Goal: Information Seeking & Learning: Learn about a topic

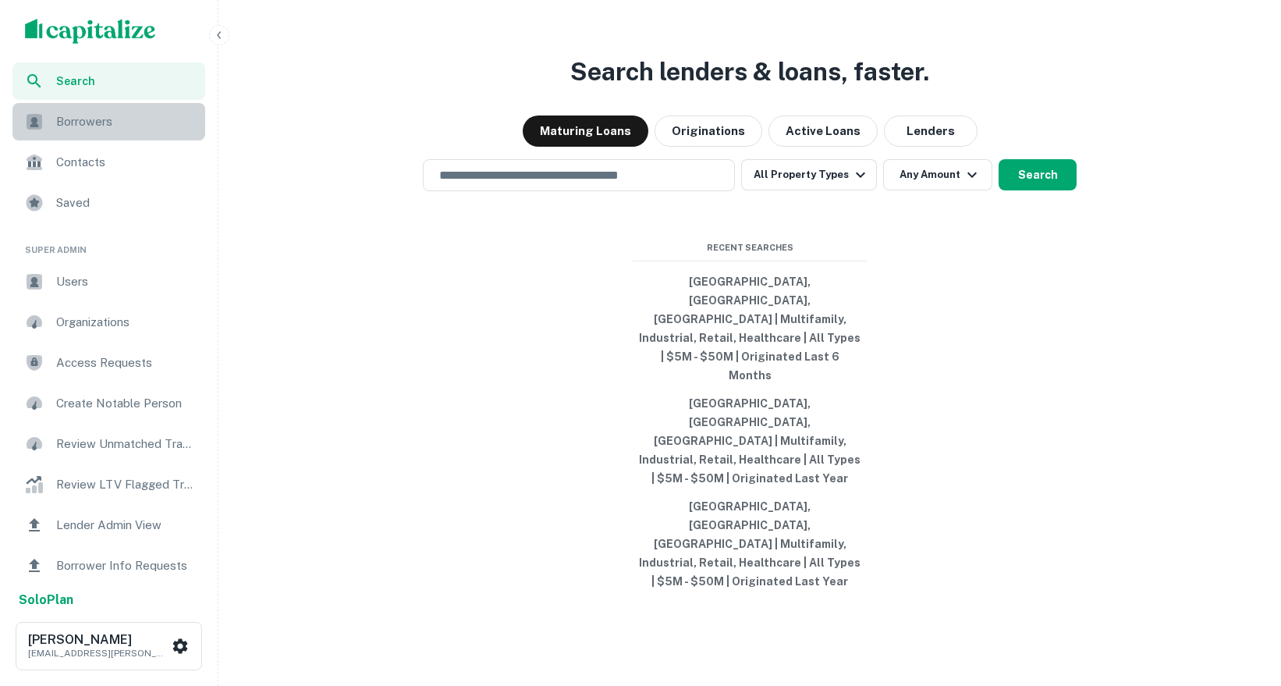
click at [104, 126] on span "Borrowers" at bounding box center [126, 121] width 140 height 19
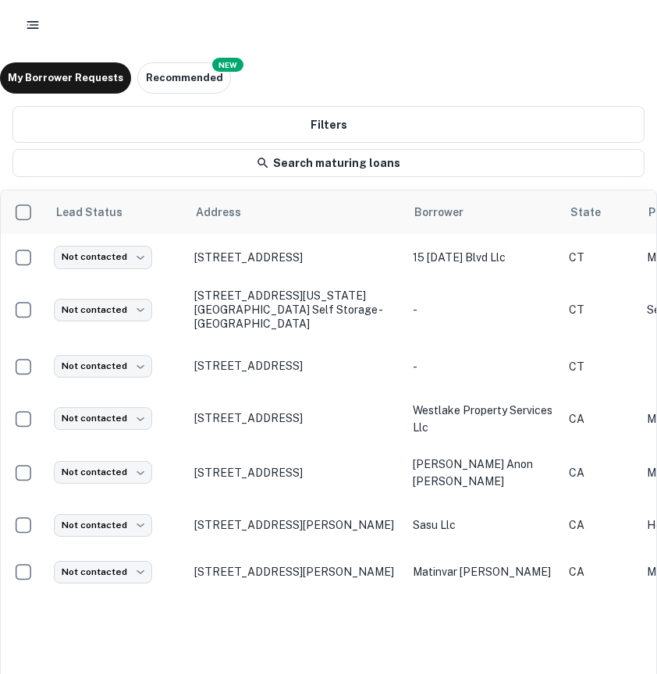
click at [34, 21] on rect "button" at bounding box center [33, 22] width 12 height 2
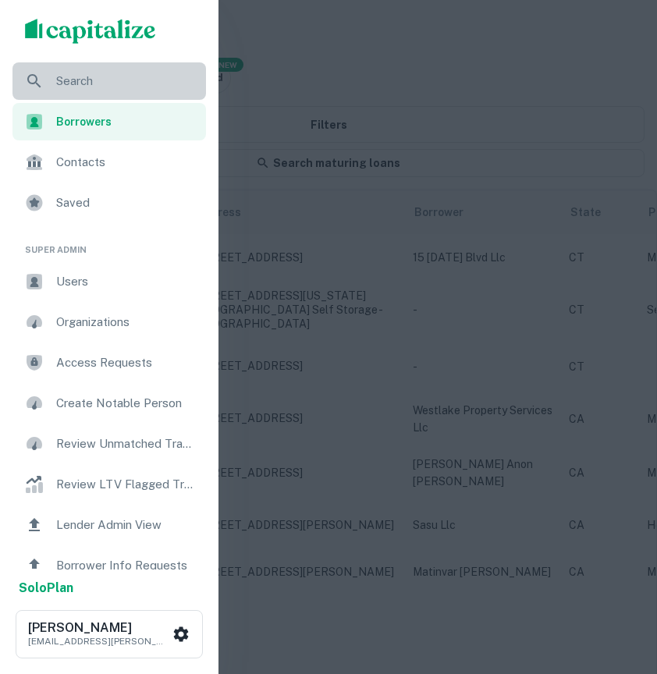
click at [76, 93] on div "Search" at bounding box center [108, 80] width 193 height 37
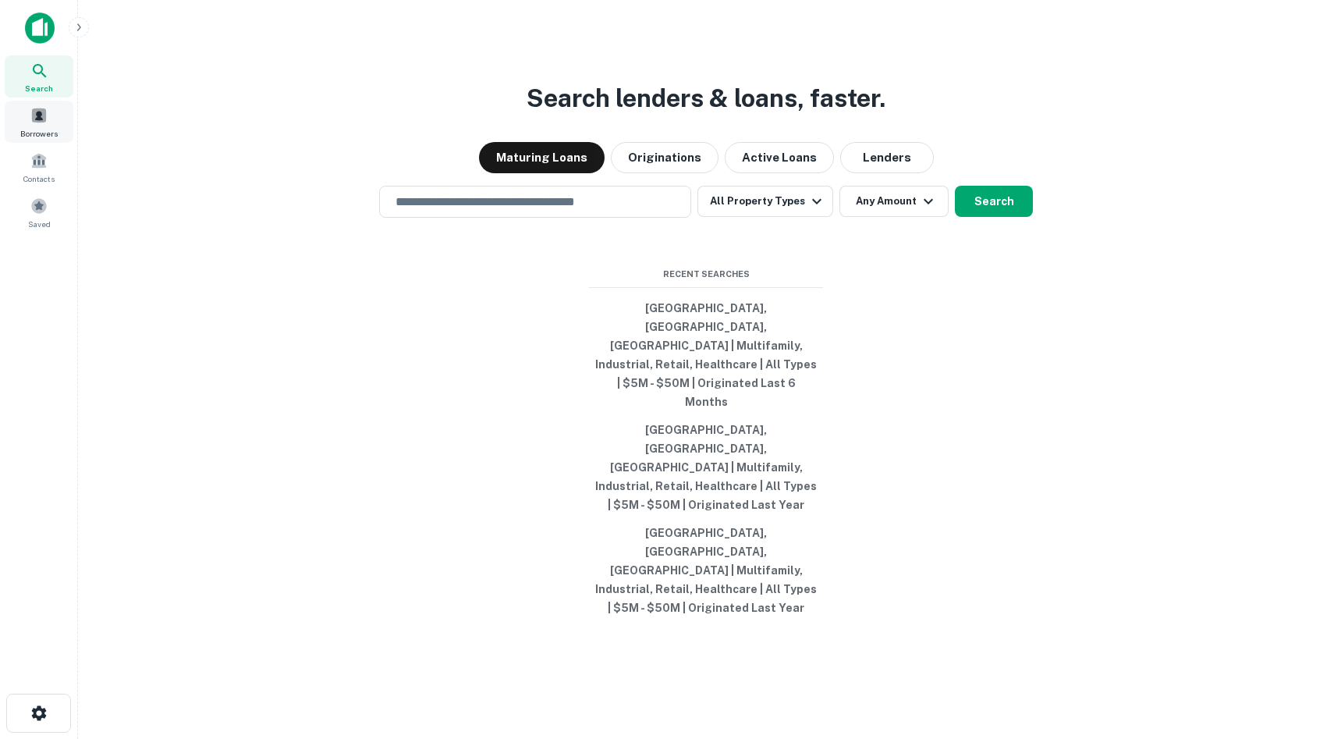
click at [33, 130] on span "Borrowers" at bounding box center [38, 133] width 37 height 12
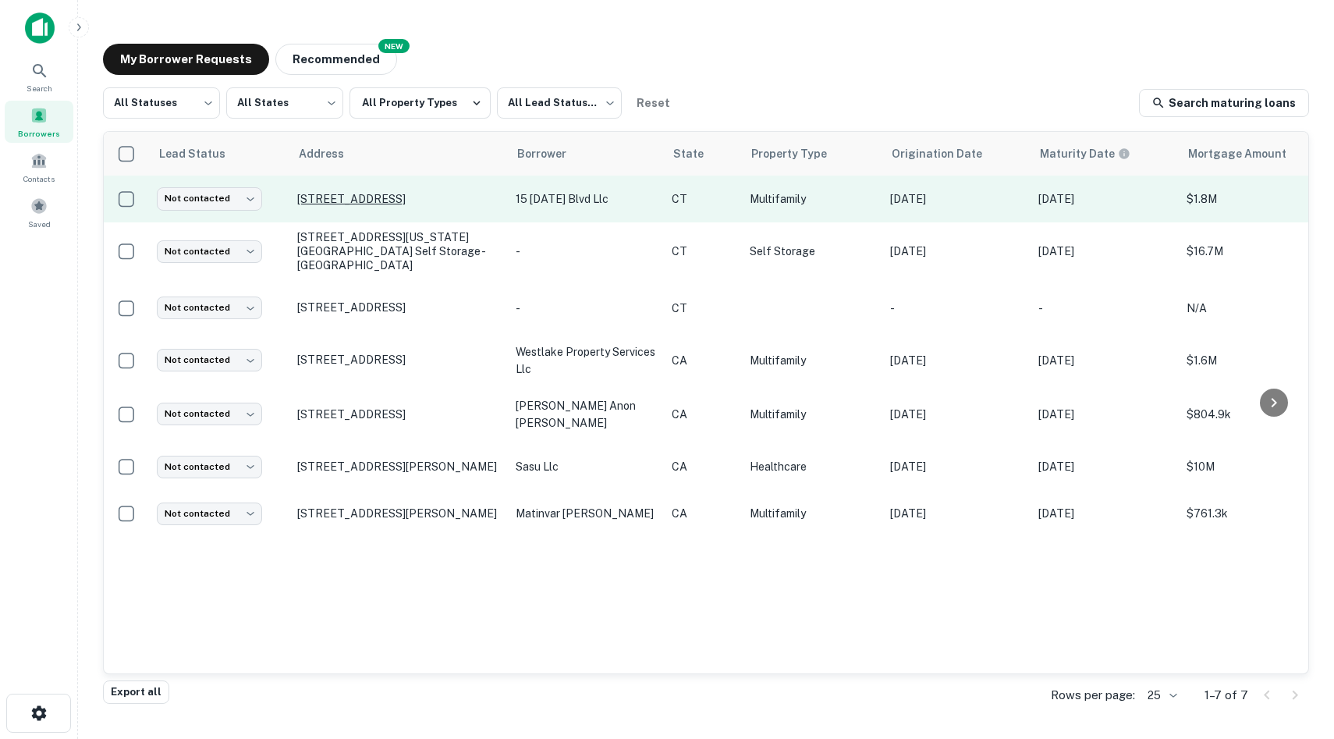
click at [364, 197] on p "[STREET_ADDRESS]" at bounding box center [398, 199] width 203 height 14
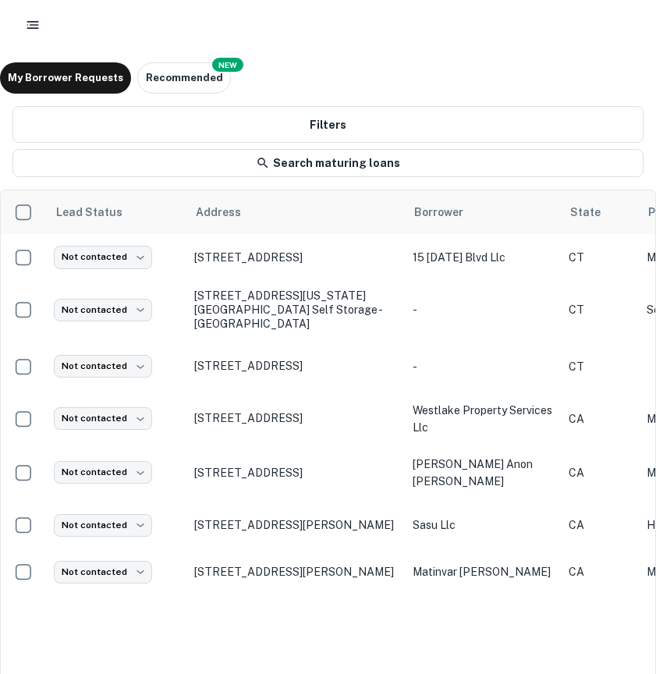
click at [31, 19] on icon "button" at bounding box center [33, 25] width 16 height 16
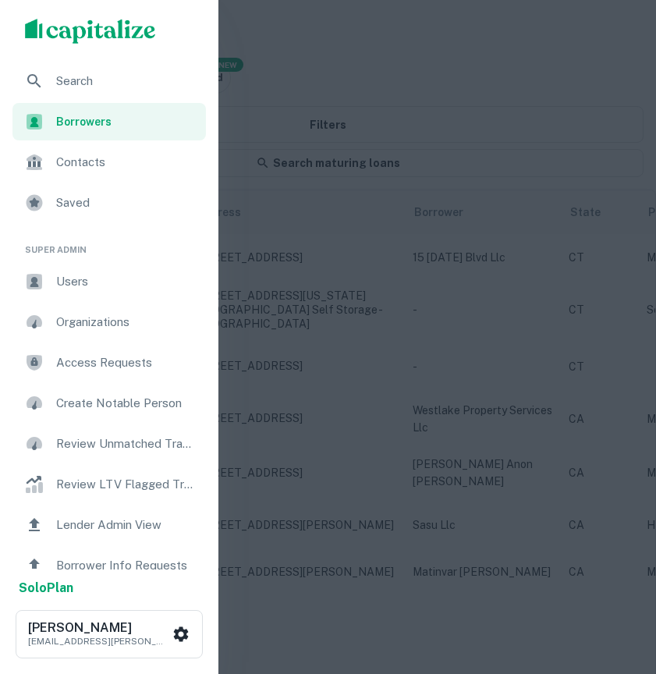
click at [73, 79] on span "Search" at bounding box center [126, 81] width 140 height 19
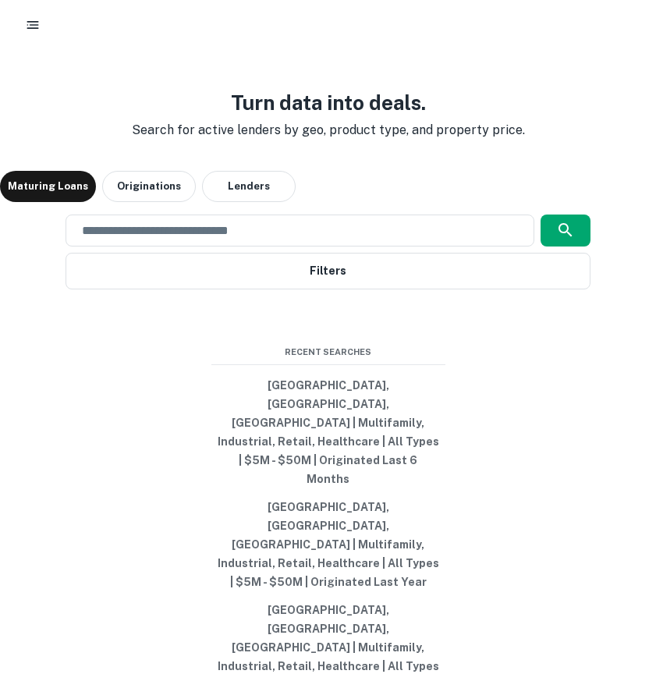
scroll to position [56, 0]
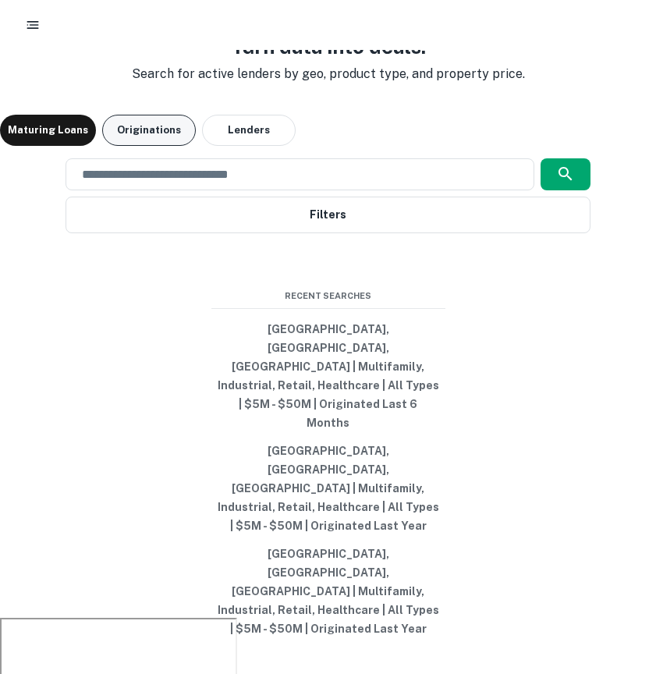
click at [152, 146] on button "Originations" at bounding box center [149, 130] width 94 height 31
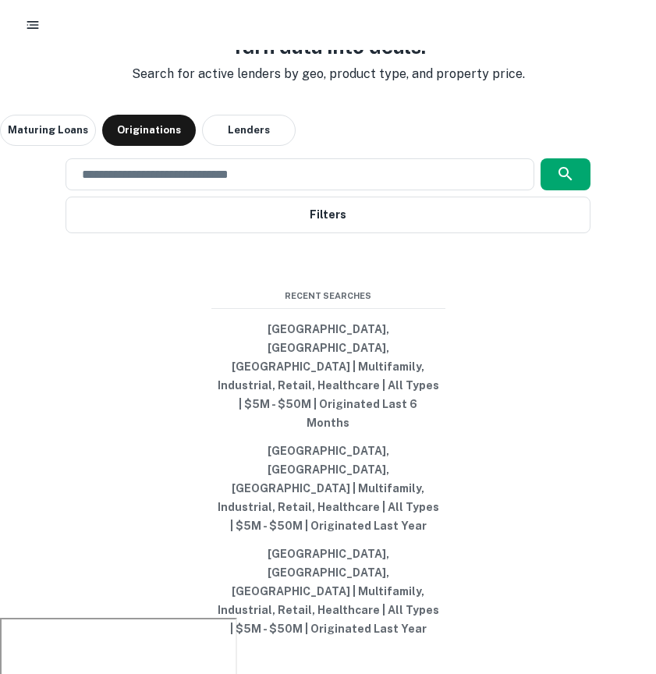
click at [555, 146] on div "Maturing Loans Originations Lenders" at bounding box center [328, 130] width 656 height 31
click at [314, 425] on button "[GEOGRAPHIC_DATA], [GEOGRAPHIC_DATA], [GEOGRAPHIC_DATA] | Multifamily, Industri…" at bounding box center [328, 376] width 234 height 122
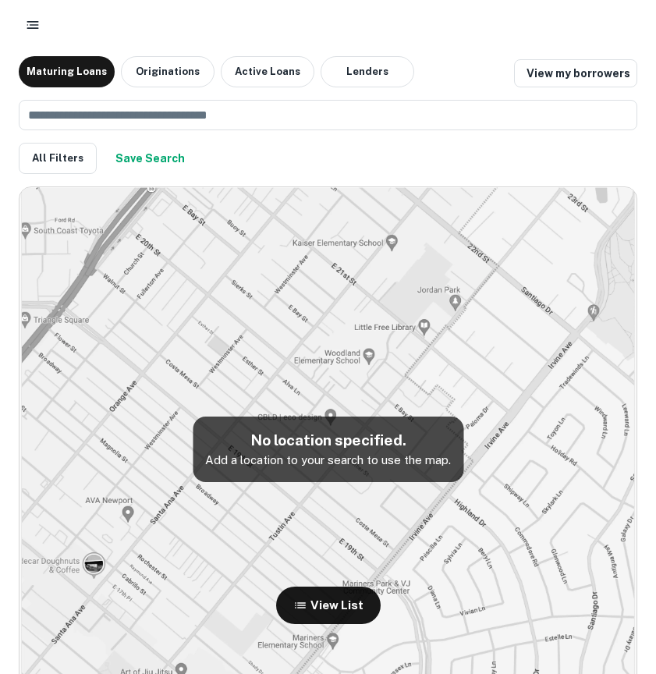
scroll to position [37, 0]
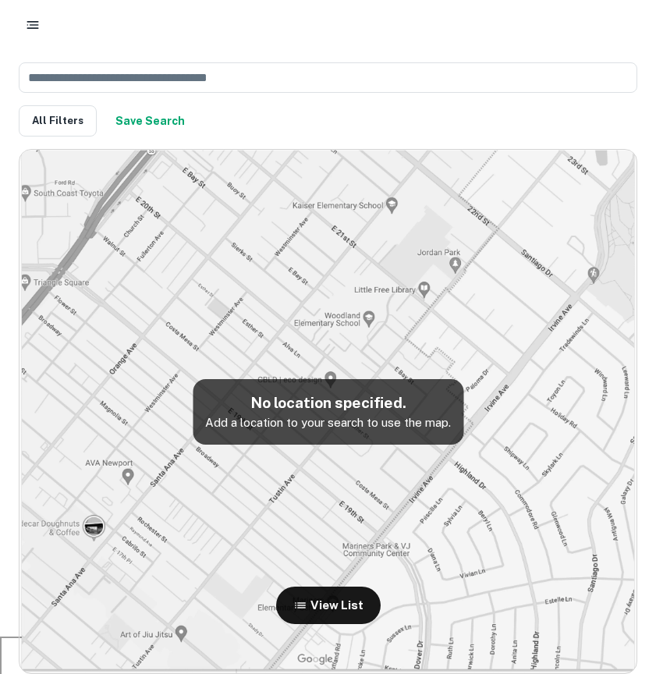
click at [246, 344] on img at bounding box center [328, 411] width 617 height 523
click at [114, 61] on div "​ All Filters Save Search" at bounding box center [328, 93] width 619 height 87
click at [118, 74] on input "text" at bounding box center [323, 77] width 608 height 30
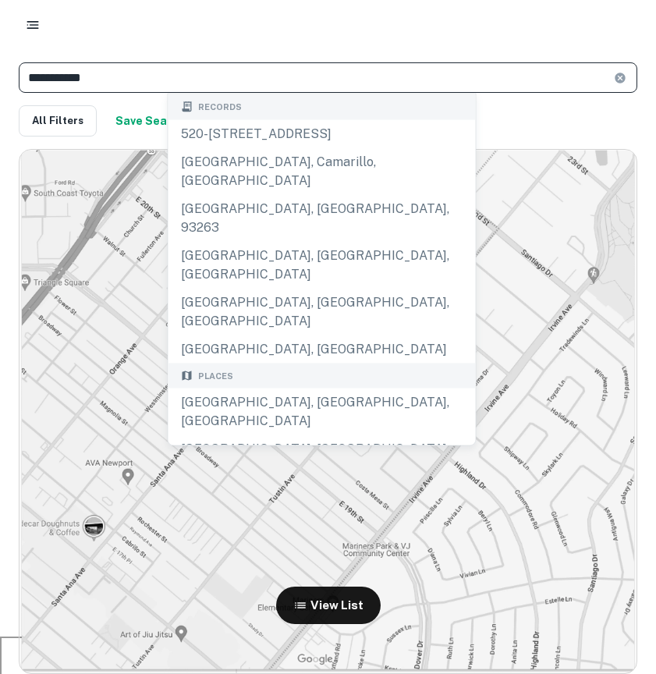
type input "**********"
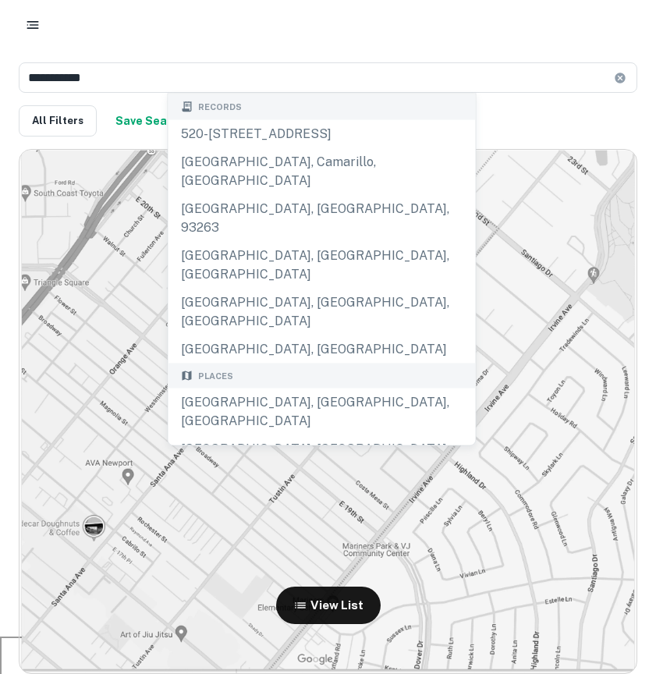
click at [176, 54] on div "**********" at bounding box center [328, 93] width 619 height 87
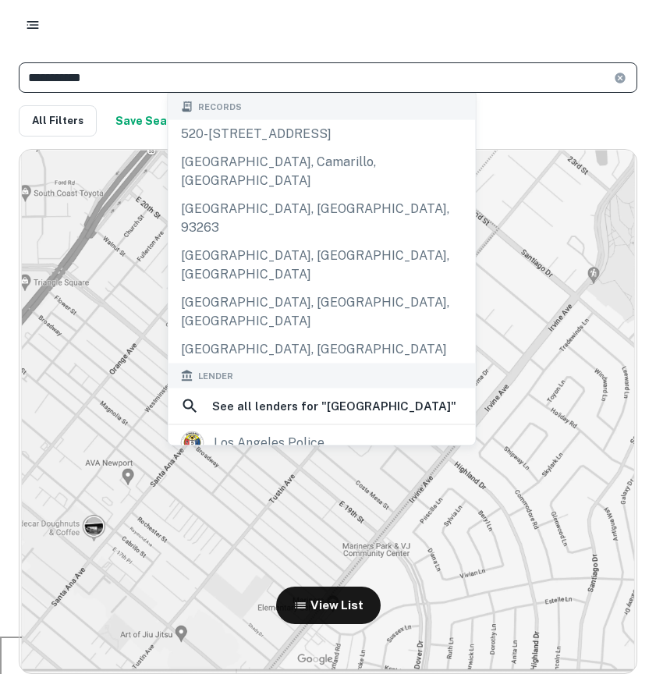
click at [146, 79] on input "**********" at bounding box center [316, 77] width 595 height 30
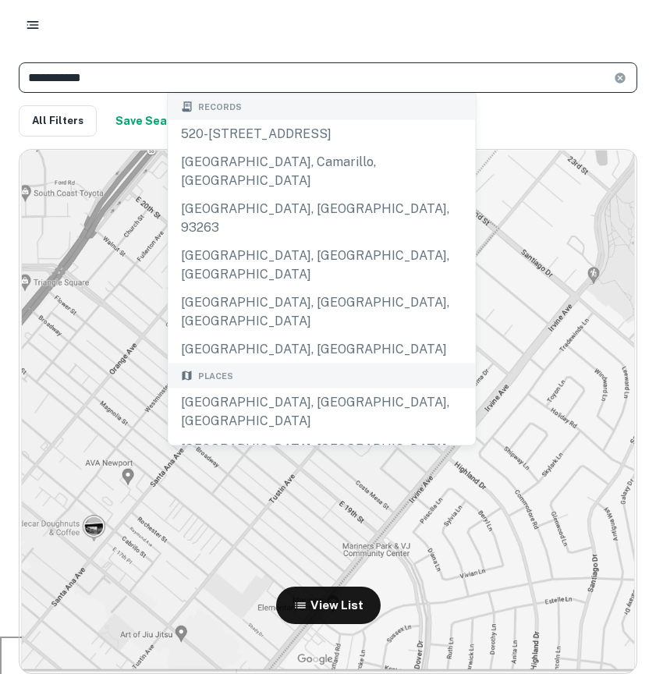
click at [146, 79] on input "**********" at bounding box center [316, 77] width 595 height 30
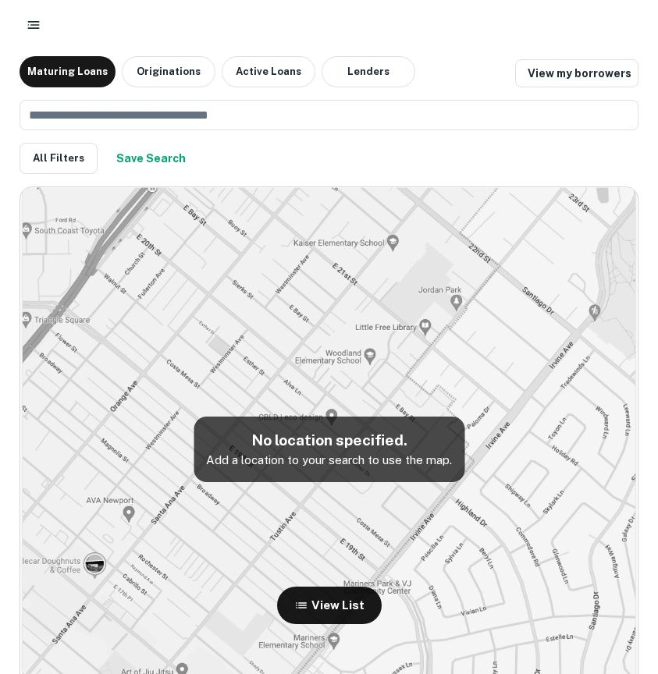
scroll to position [37, 0]
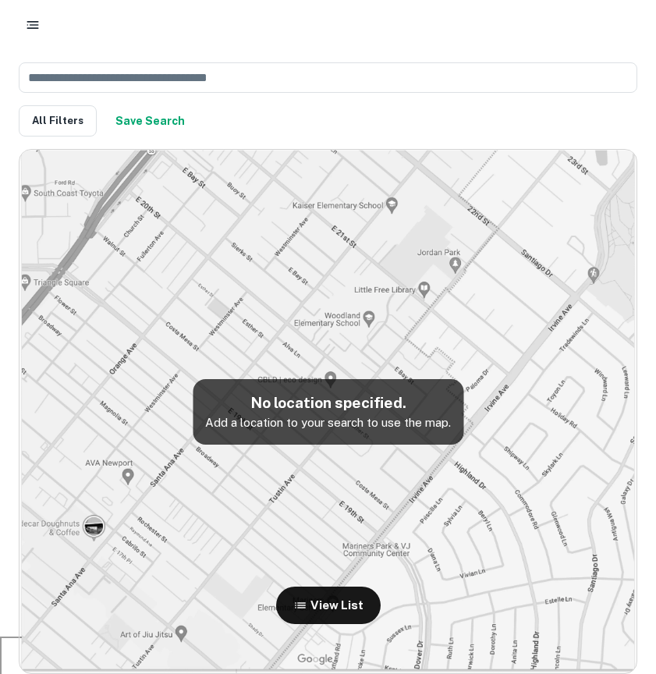
click at [39, 5] on div at bounding box center [328, 25] width 656 height 50
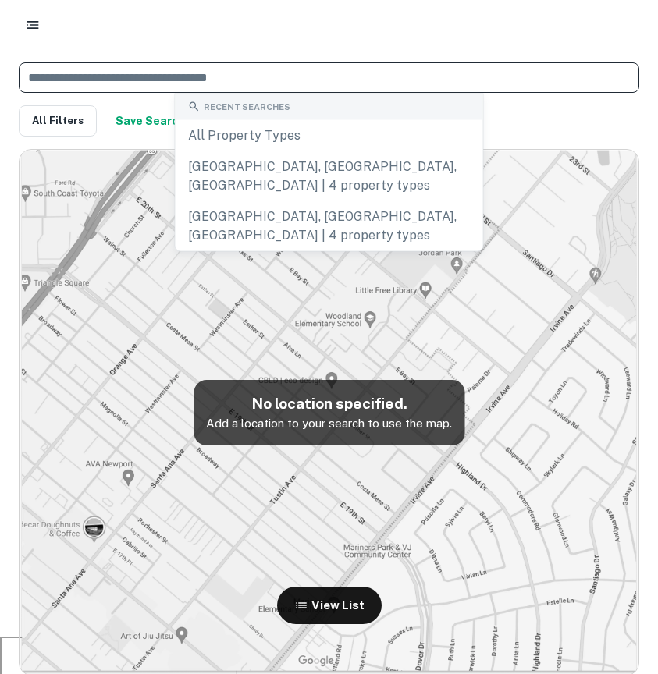
click at [89, 75] on input "text" at bounding box center [323, 77] width 609 height 30
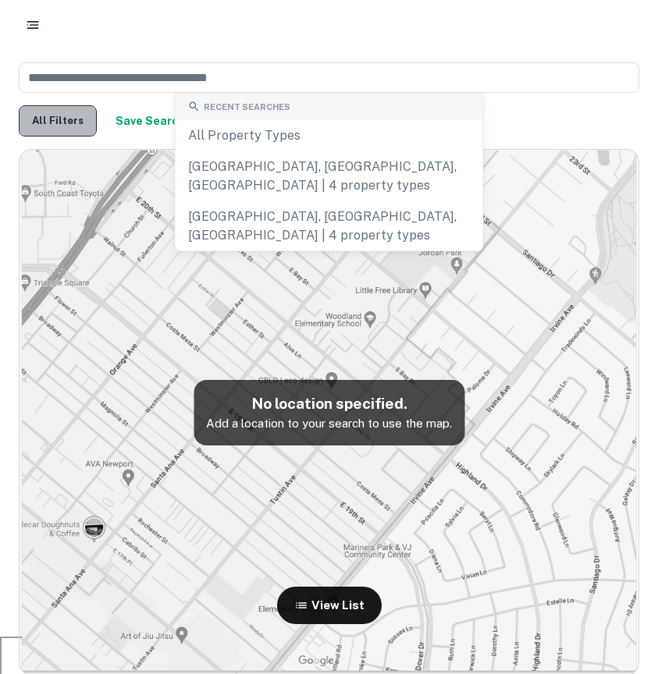
click at [79, 106] on button "All Filters" at bounding box center [58, 120] width 78 height 31
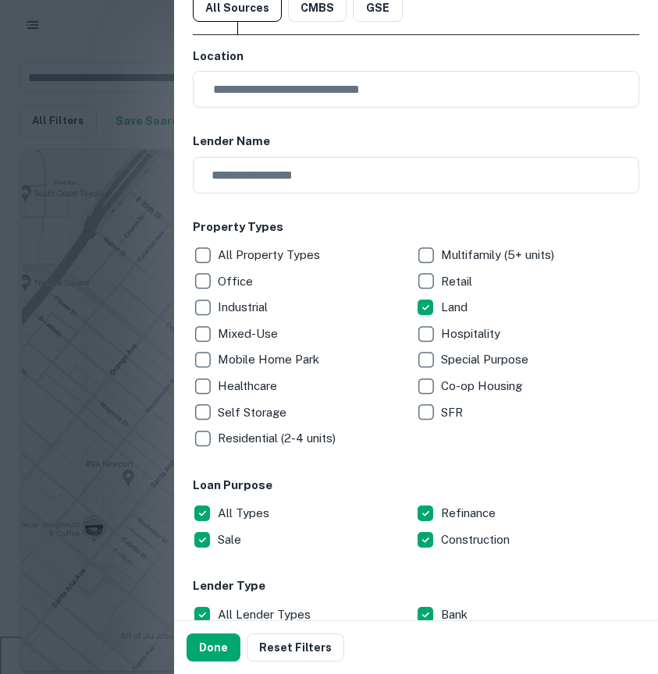
scroll to position [0, 0]
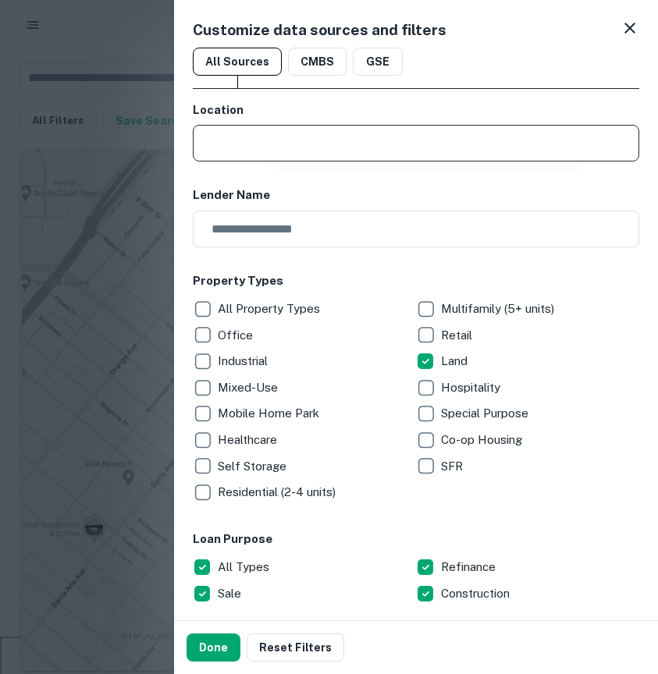
click at [307, 140] on input "text" at bounding box center [421, 143] width 435 height 37
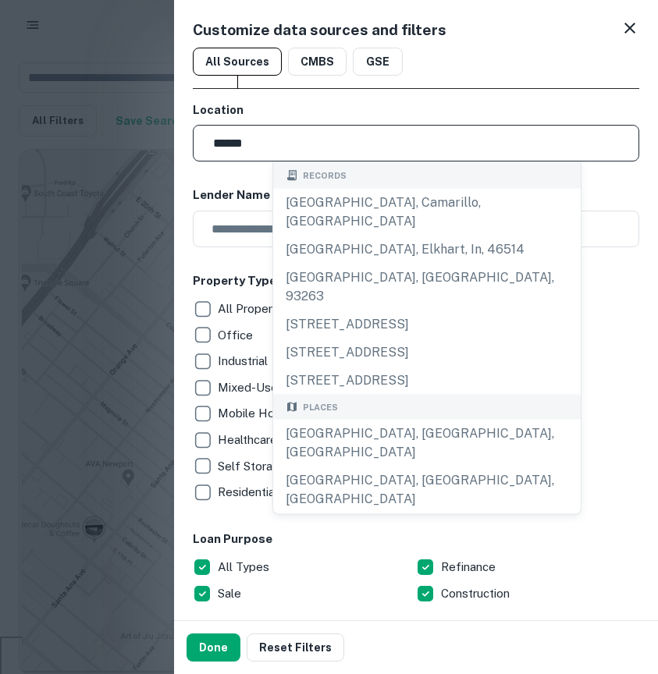
type input "******"
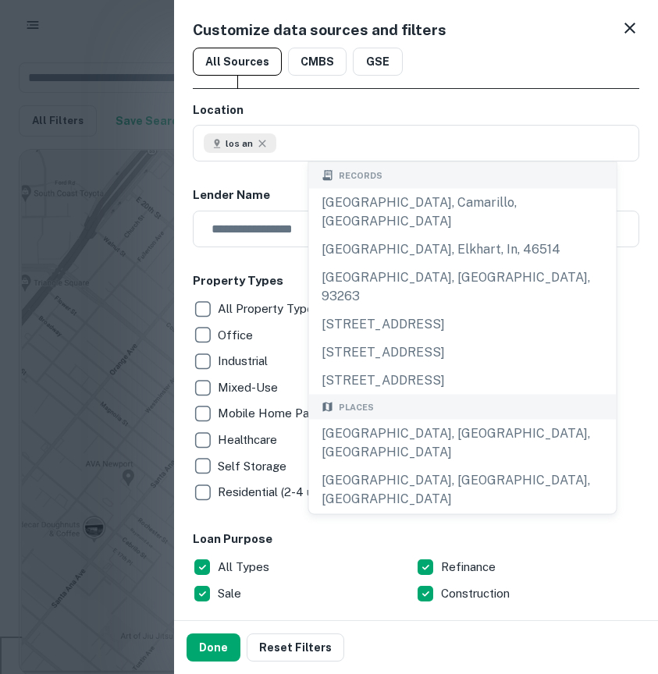
click at [346, 121] on div "Location los an ​" at bounding box center [416, 131] width 446 height 61
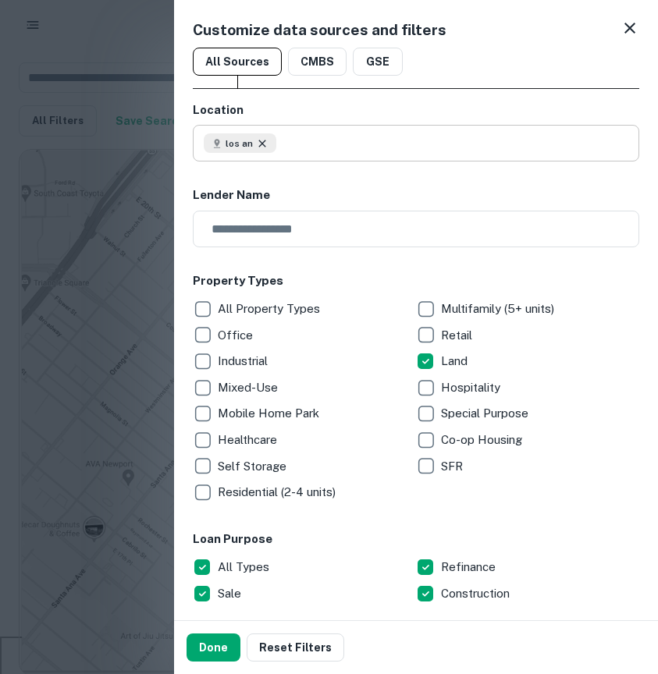
click at [265, 147] on icon at bounding box center [262, 143] width 12 height 12
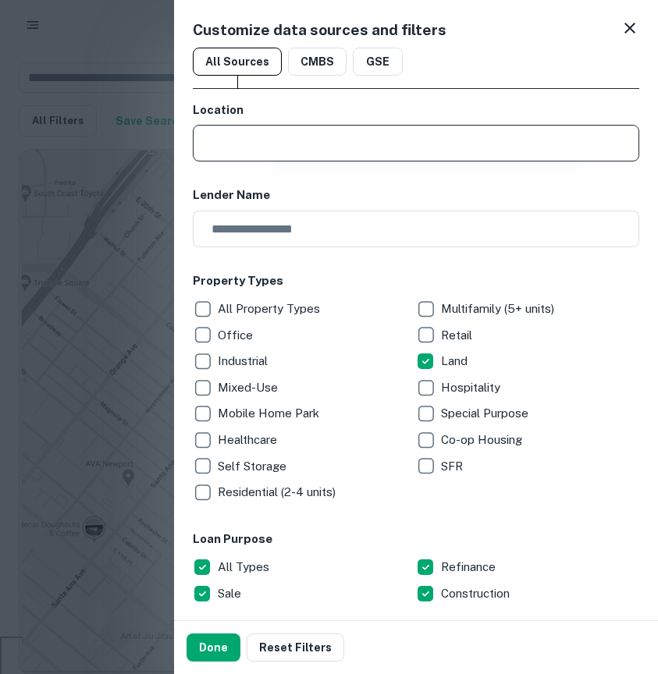
click at [265, 147] on input "text" at bounding box center [421, 143] width 435 height 37
type input "**********"
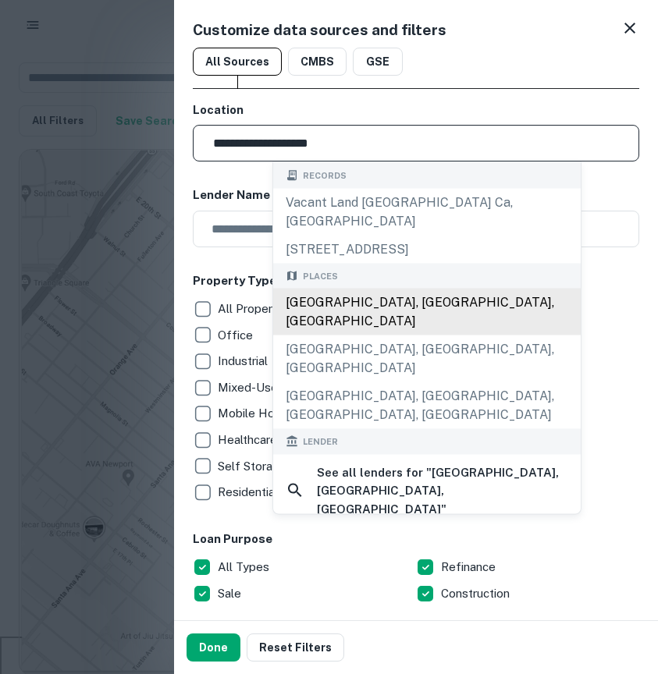
click at [361, 289] on div "Los Angeles, CA, USA" at bounding box center [426, 312] width 307 height 47
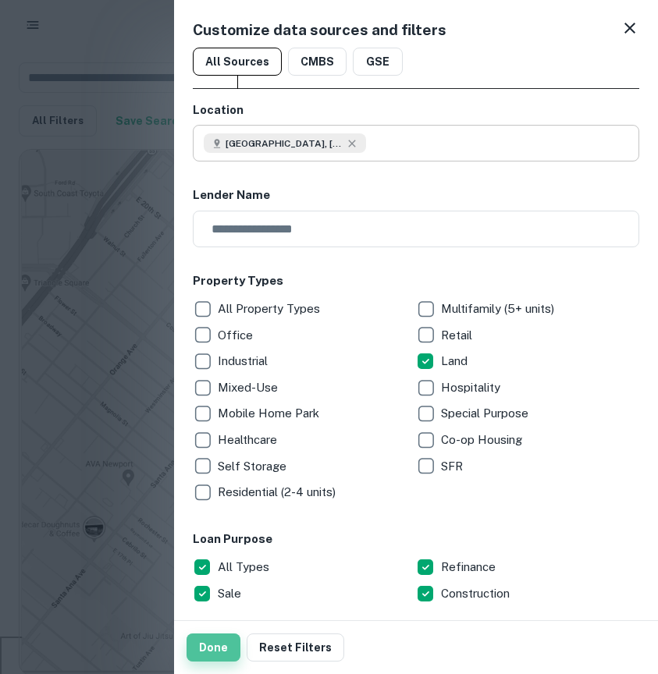
click at [222, 651] on button "Done" at bounding box center [213, 647] width 54 height 28
type input "**********"
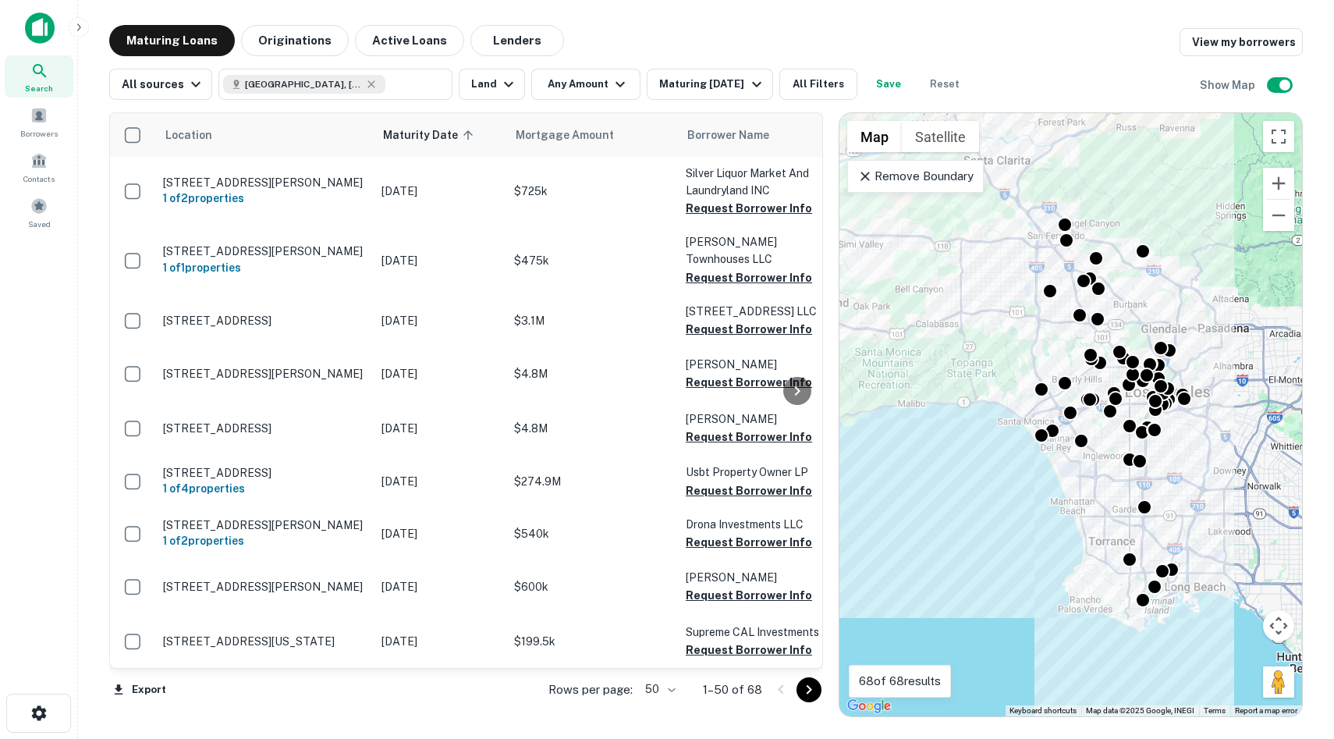
click at [655, 48] on div "Maturing Loans Originations Active Loans Lenders View my borrowers" at bounding box center [705, 40] width 1193 height 31
click at [655, 55] on div "Maturing Loans Originations Active Loans Lenders View my borrowers" at bounding box center [705, 40] width 1193 height 31
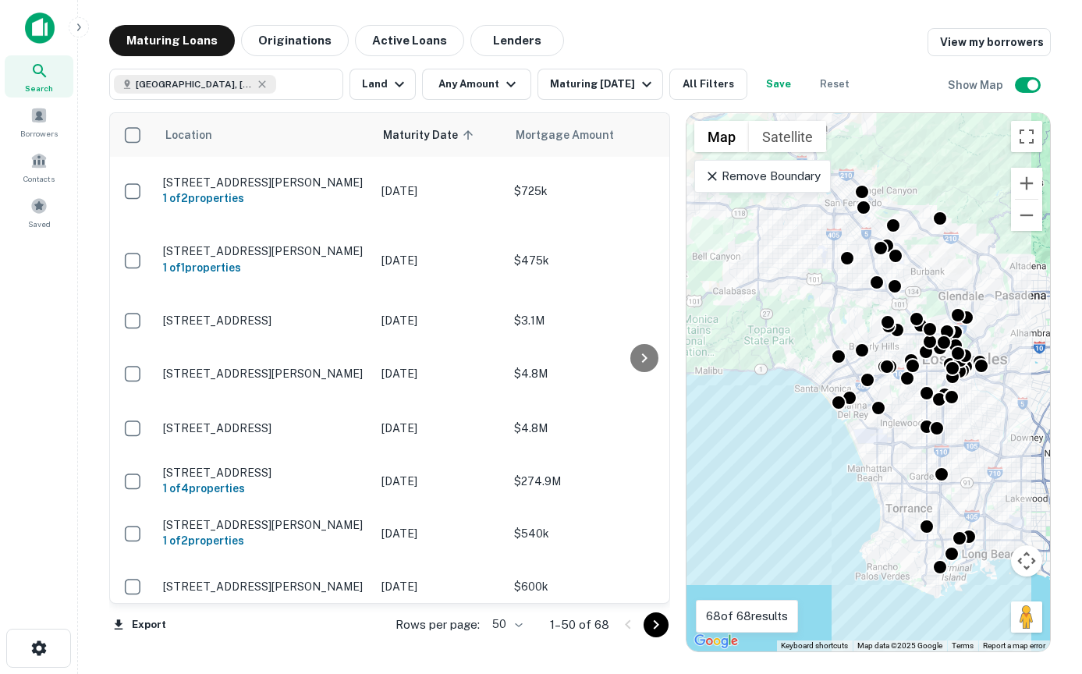
click at [655, 184] on p "Remove Boundary" at bounding box center [762, 176] width 116 height 19
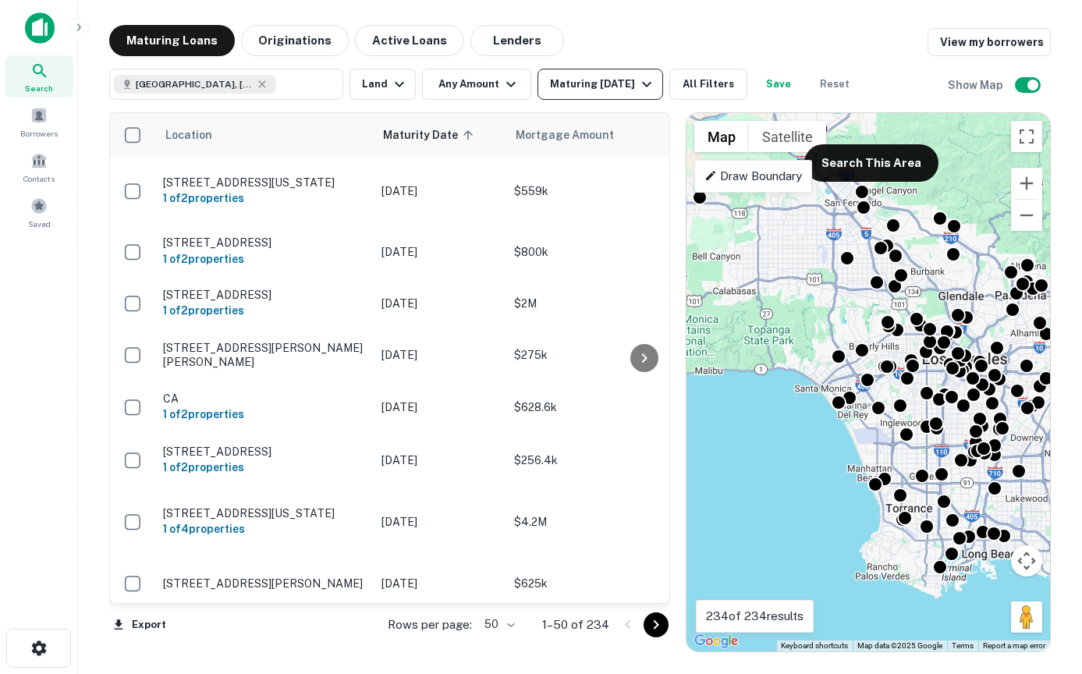
click at [586, 99] on button "Maturing In 1 Year" at bounding box center [600, 84] width 126 height 31
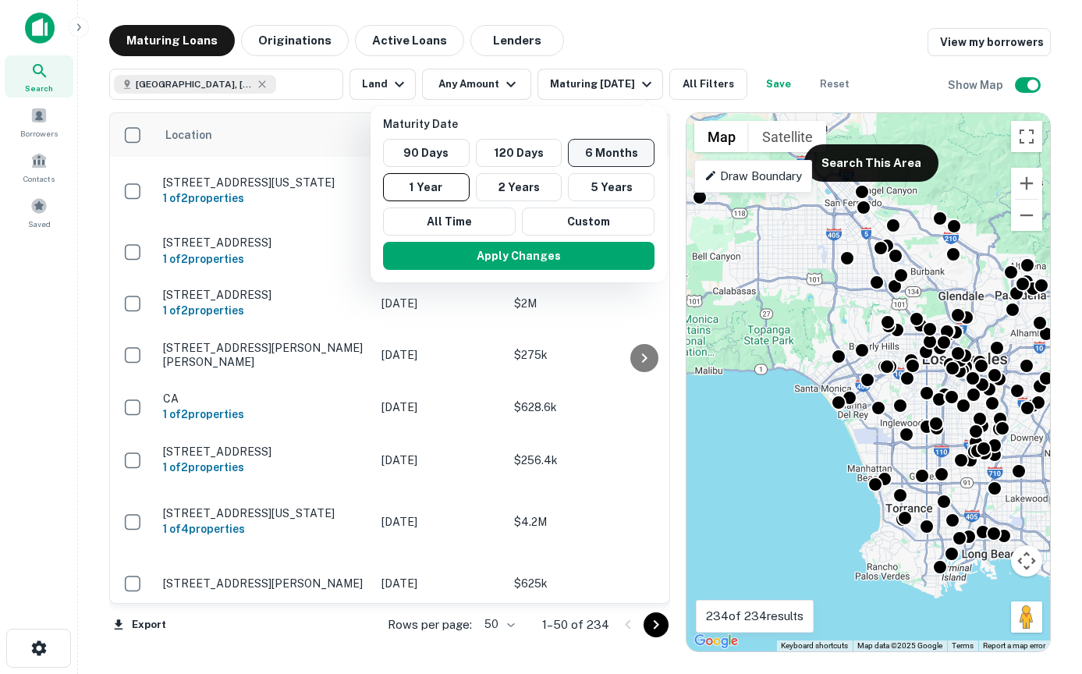
click at [600, 149] on button "6 Months" at bounding box center [611, 153] width 87 height 28
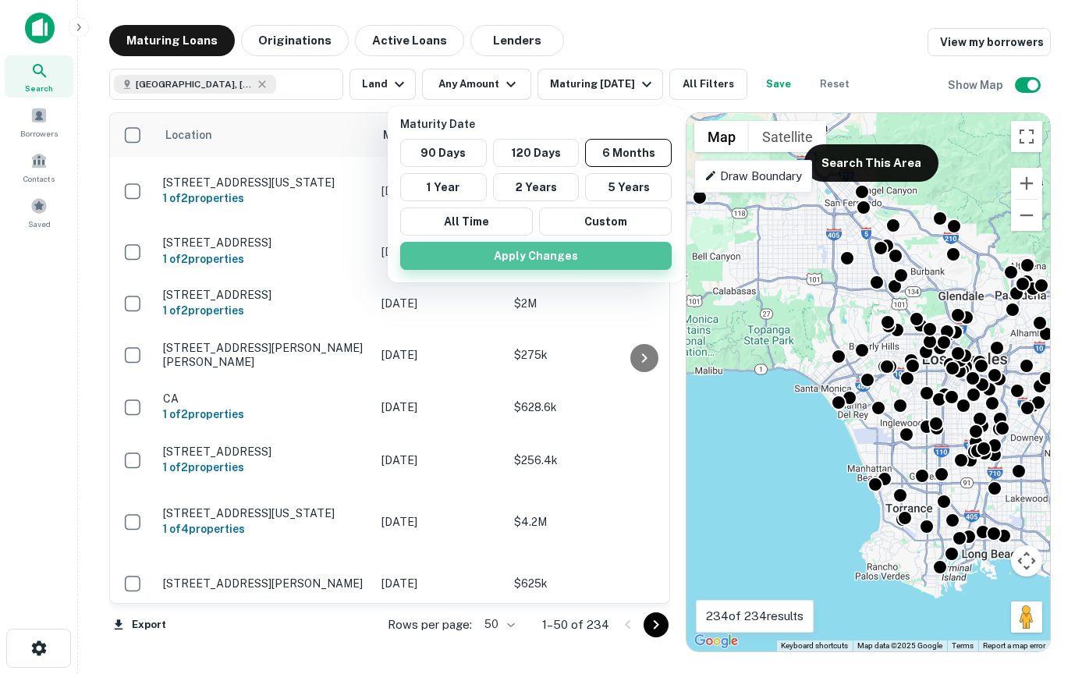
click at [562, 248] on button "Apply Changes" at bounding box center [535, 256] width 271 height 28
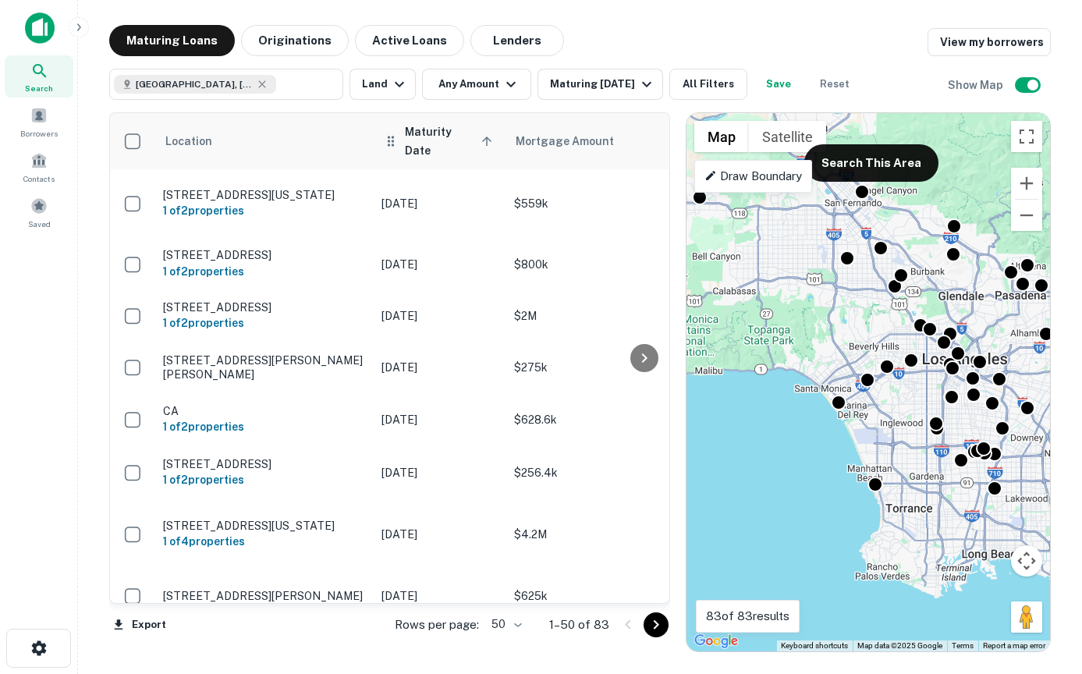
click at [457, 138] on span "Maturity Date sorted ascending" at bounding box center [451, 140] width 92 height 37
click at [462, 137] on span "Maturity Date sorted ascending" at bounding box center [451, 140] width 92 height 37
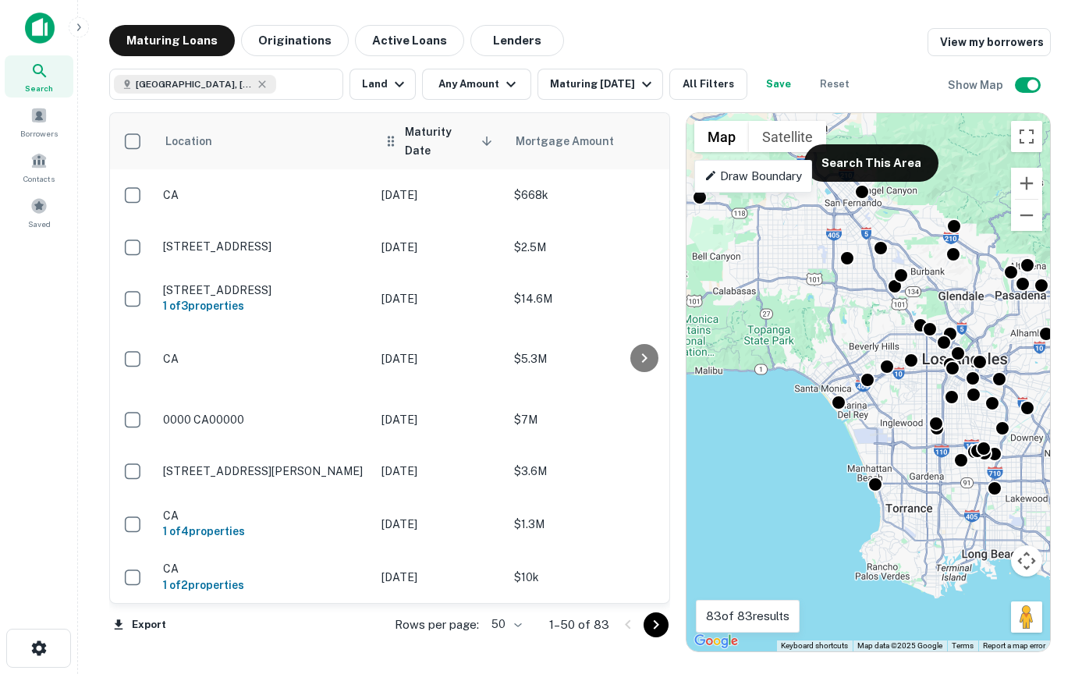
click at [451, 128] on span "Maturity Date sorted descending" at bounding box center [451, 140] width 92 height 37
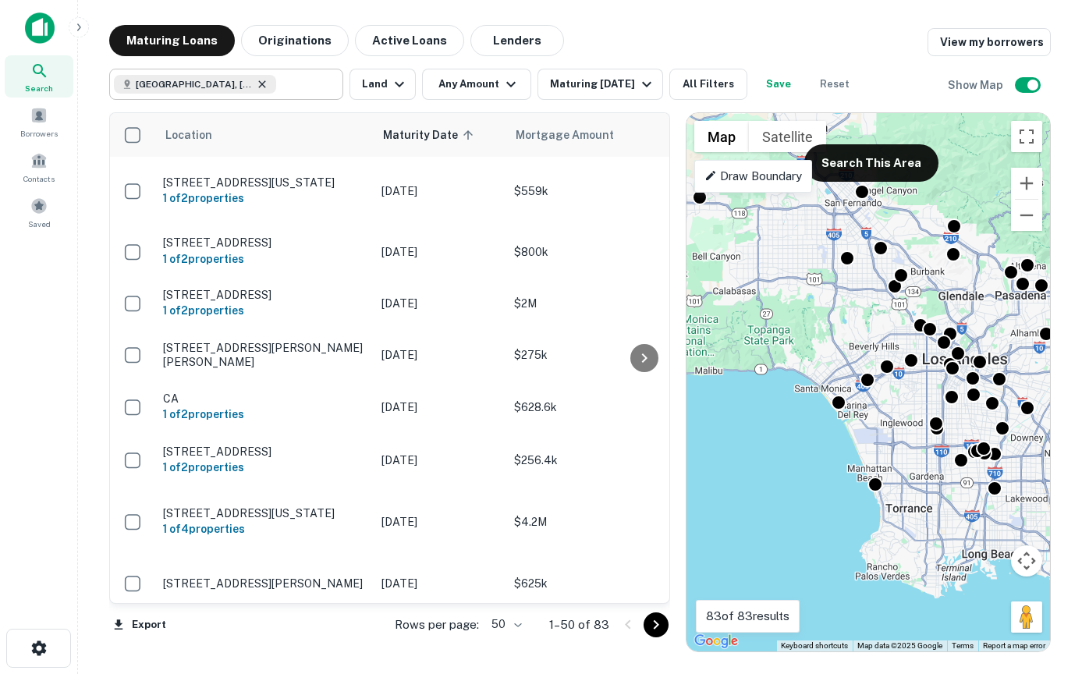
click at [256, 81] on icon at bounding box center [262, 84] width 12 height 12
type input "**********"
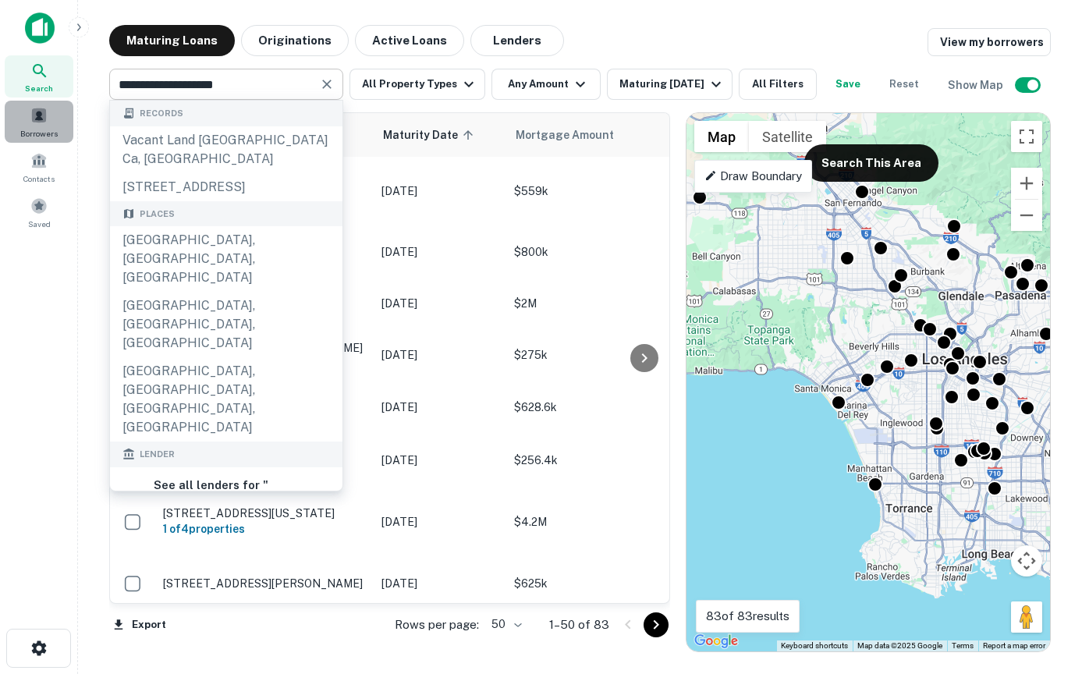
click at [39, 135] on span "Borrowers" at bounding box center [38, 133] width 37 height 12
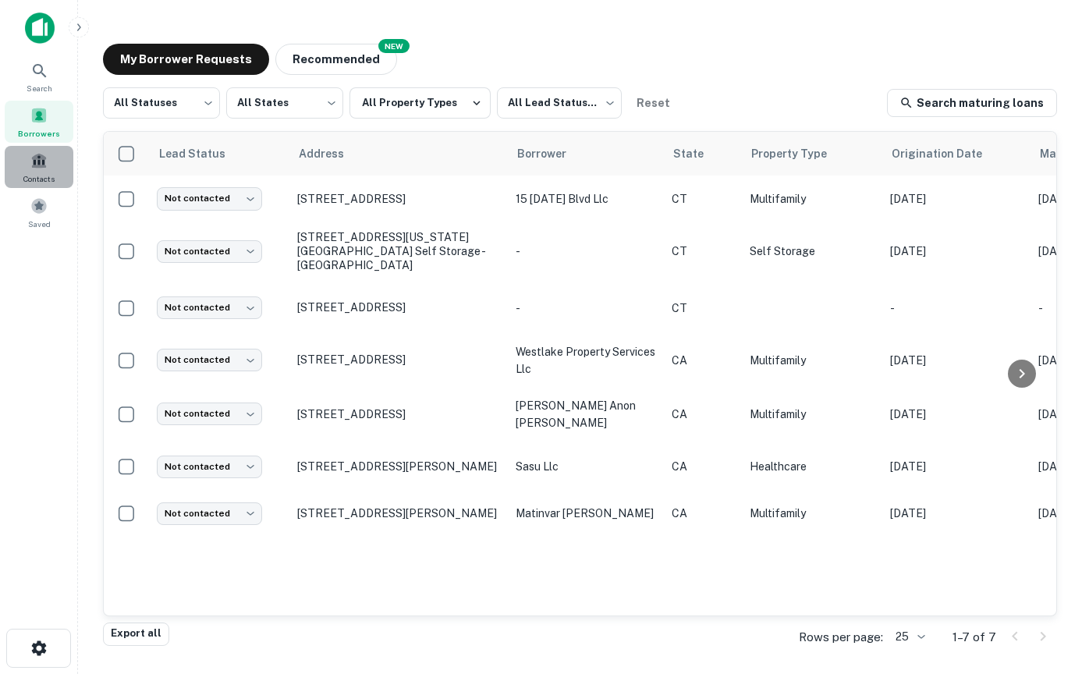
click at [34, 161] on span at bounding box center [38, 160] width 17 height 17
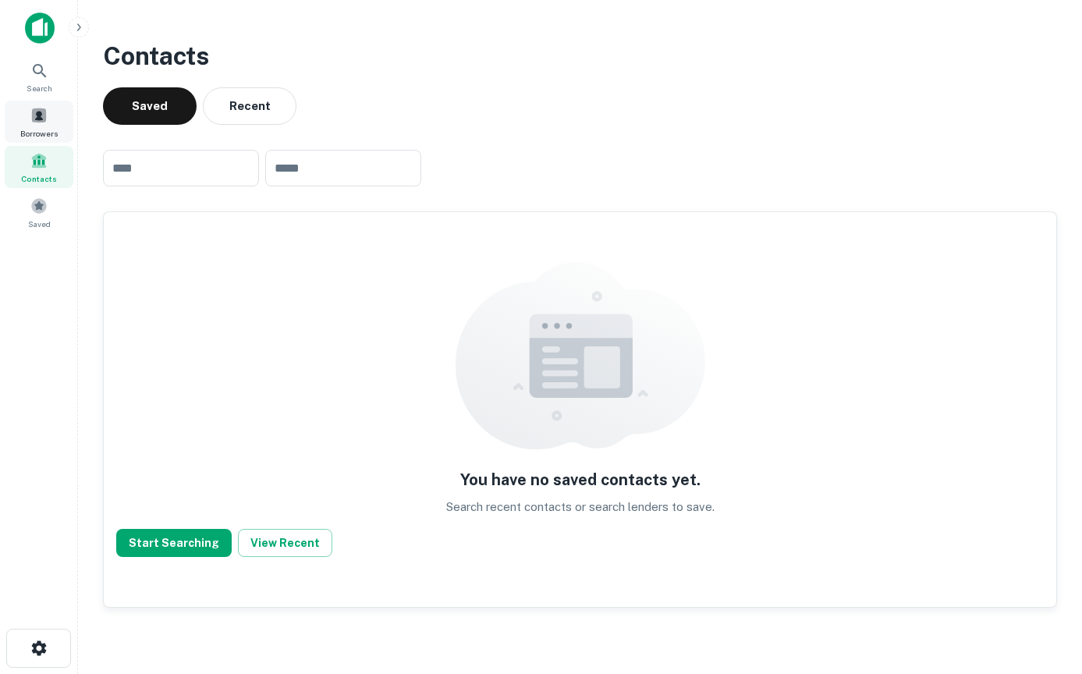
click at [37, 123] on div "Borrowers" at bounding box center [39, 122] width 69 height 42
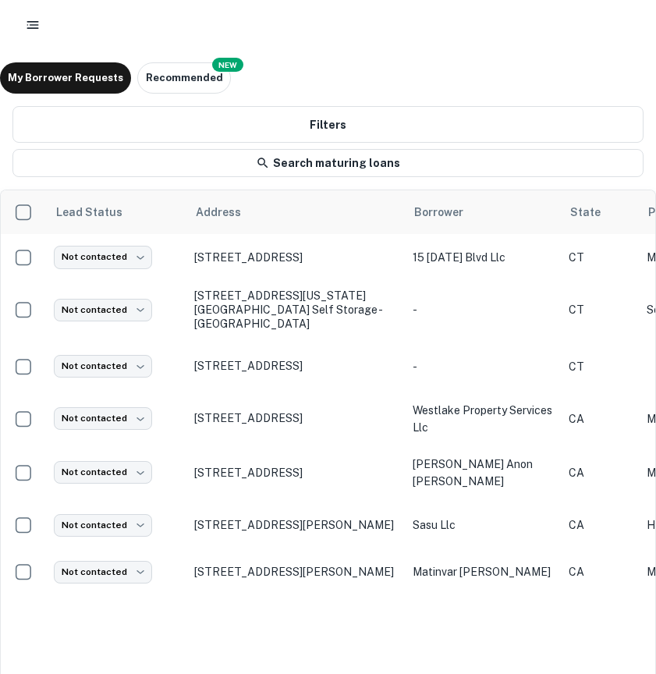
click at [336, 83] on div "My Borrower Requests NEW Recommended" at bounding box center [328, 77] width 656 height 31
click at [203, 78] on button "Recommended" at bounding box center [184, 77] width 94 height 31
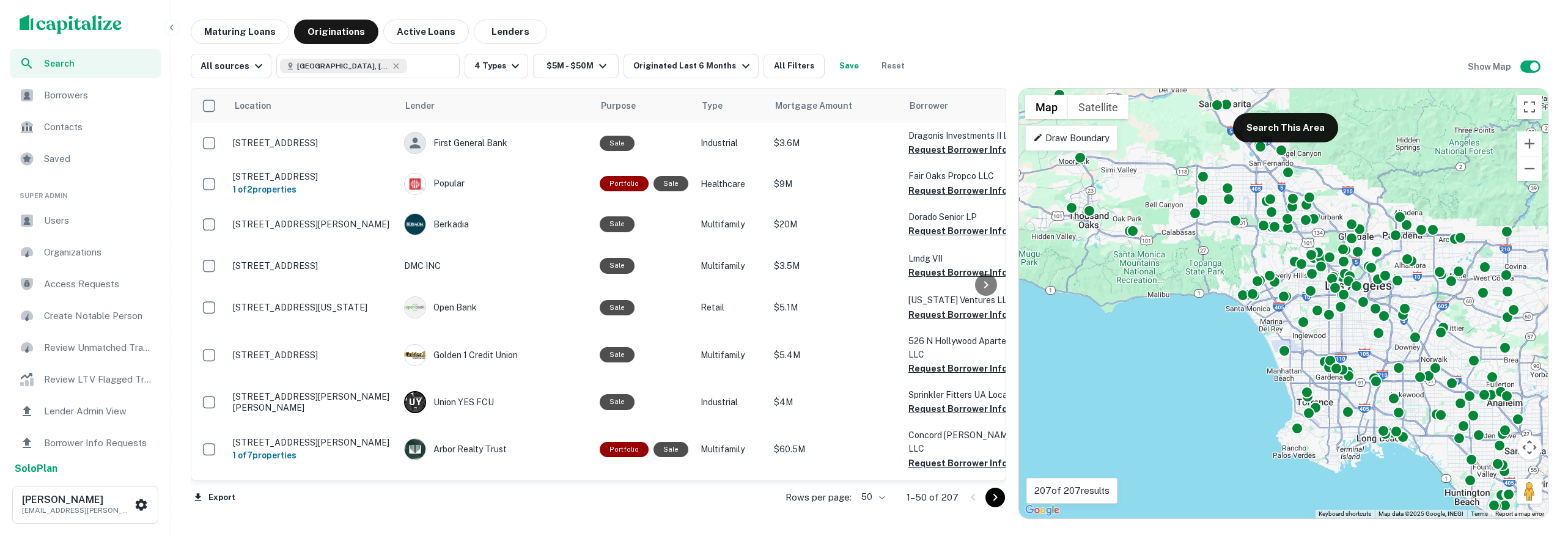
scroll to position [207, 0]
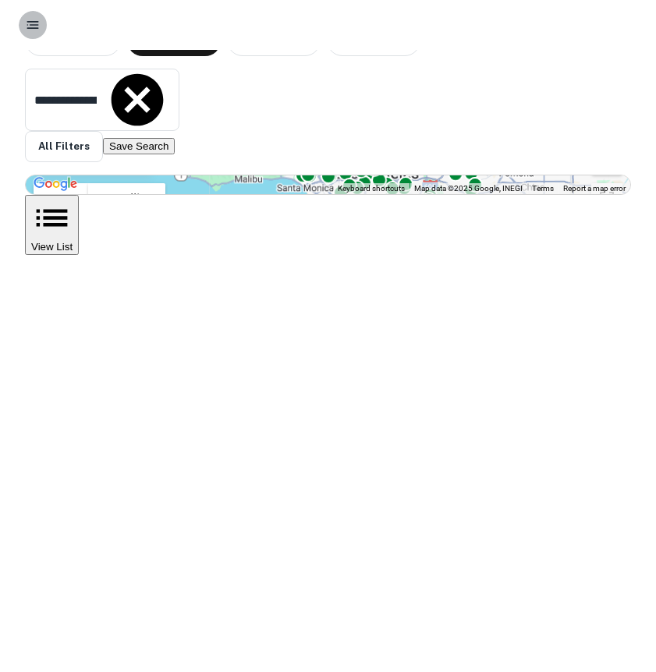
click at [29, 23] on icon "button" at bounding box center [33, 25] width 16 height 16
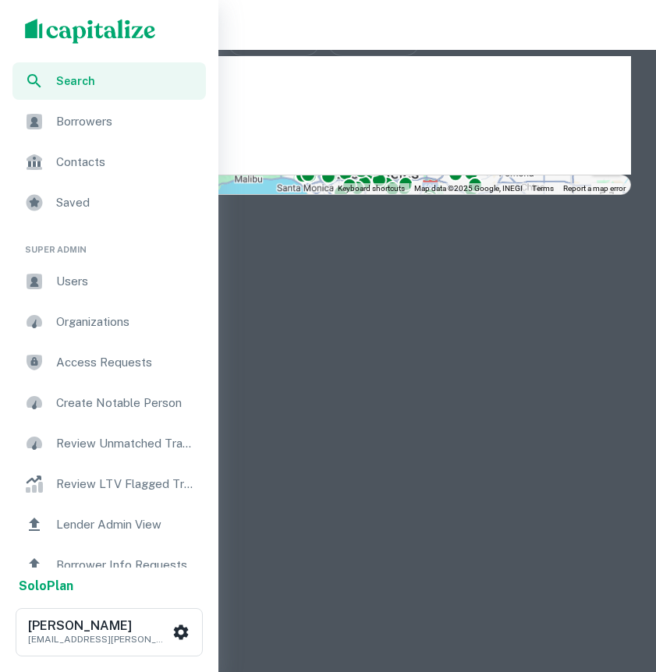
click at [113, 128] on span "Borrowers" at bounding box center [126, 121] width 140 height 19
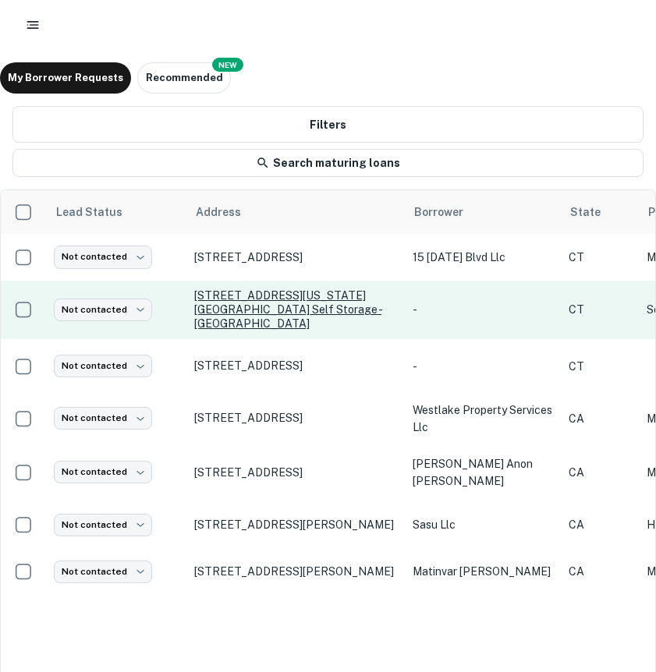
click at [234, 314] on p "[STREET_ADDRESS][US_STATE][GEOGRAPHIC_DATA] self storage - [GEOGRAPHIC_DATA]" at bounding box center [295, 310] width 203 height 43
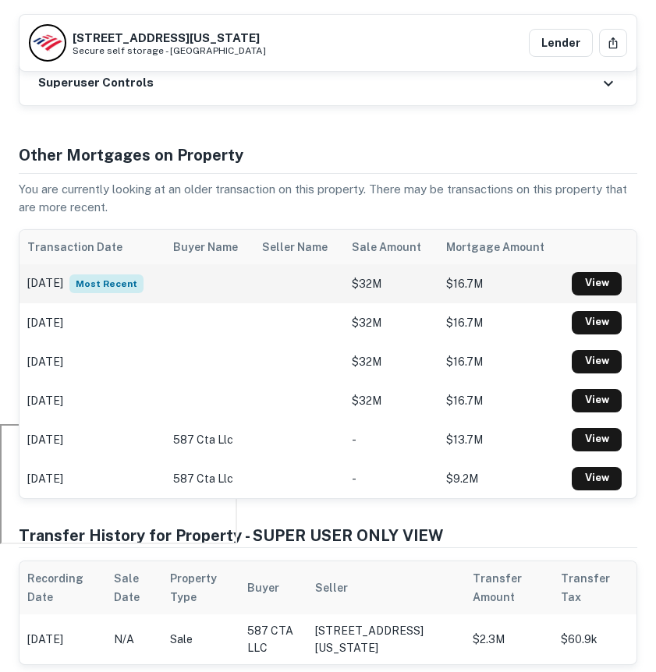
scroll to position [294, 0]
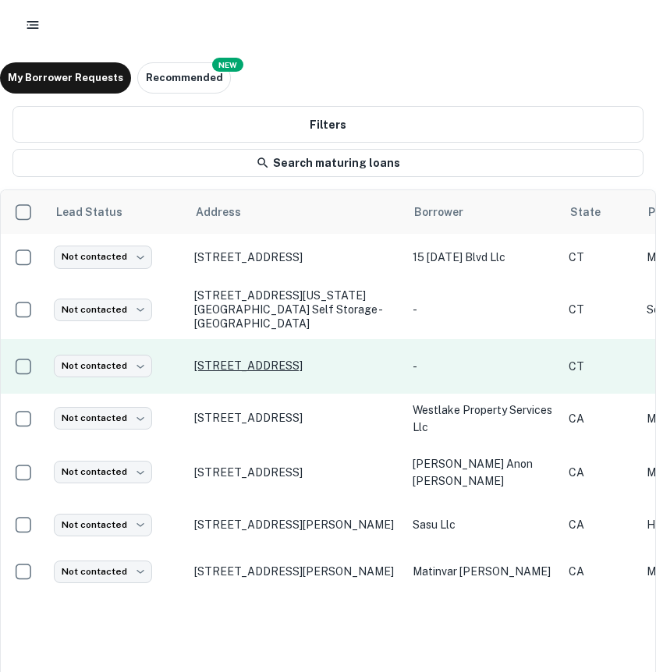
click at [255, 359] on p "[STREET_ADDRESS]" at bounding box center [295, 366] width 203 height 14
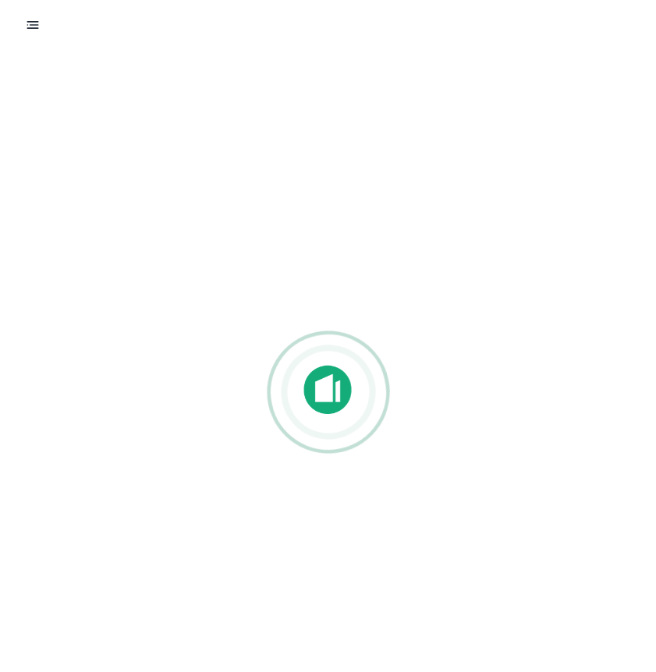
click at [33, 24] on icon "button" at bounding box center [33, 25] width 16 height 16
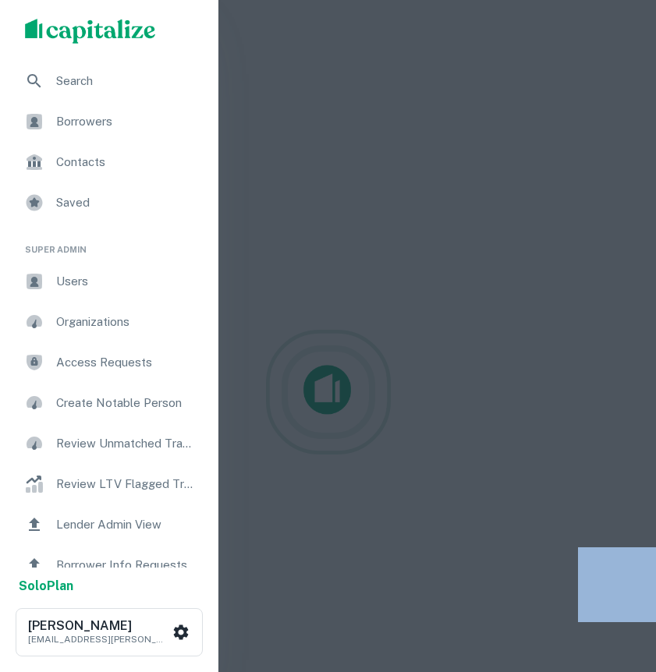
click at [33, 24] on div "Search Borrowers Contacts Saved Super Admin Users Organizations Access Requests…" at bounding box center [328, 336] width 656 height 672
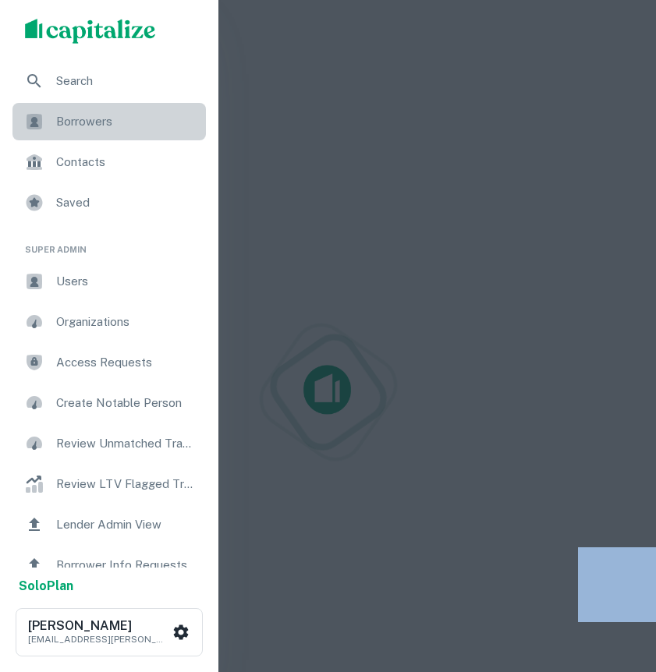
click at [72, 134] on div "Borrowers" at bounding box center [108, 121] width 193 height 37
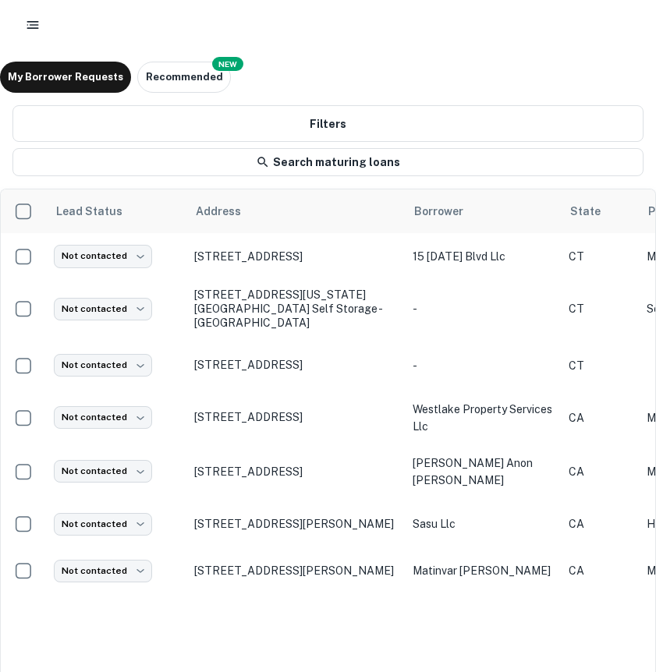
click at [377, 91] on div "My Borrower Requests NEW Recommended" at bounding box center [328, 77] width 656 height 31
